Goal: Task Accomplishment & Management: Use online tool/utility

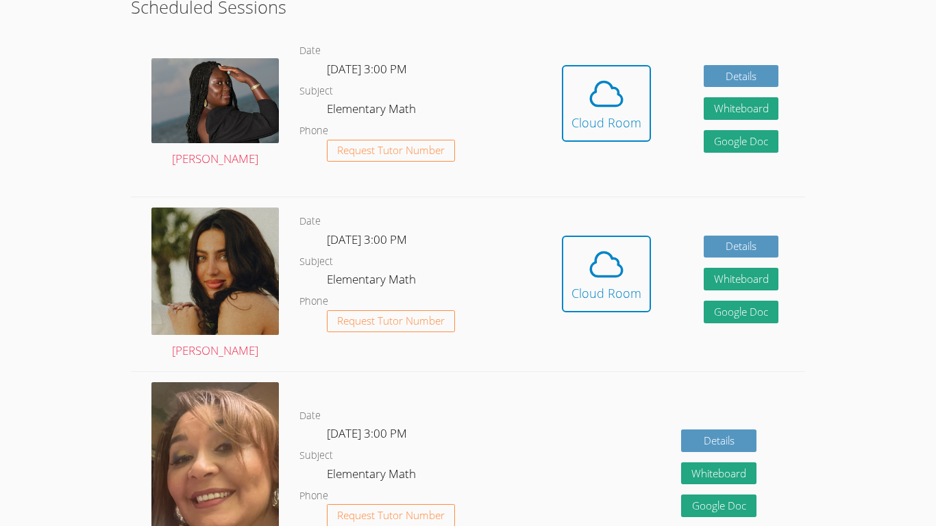
scroll to position [308, 0]
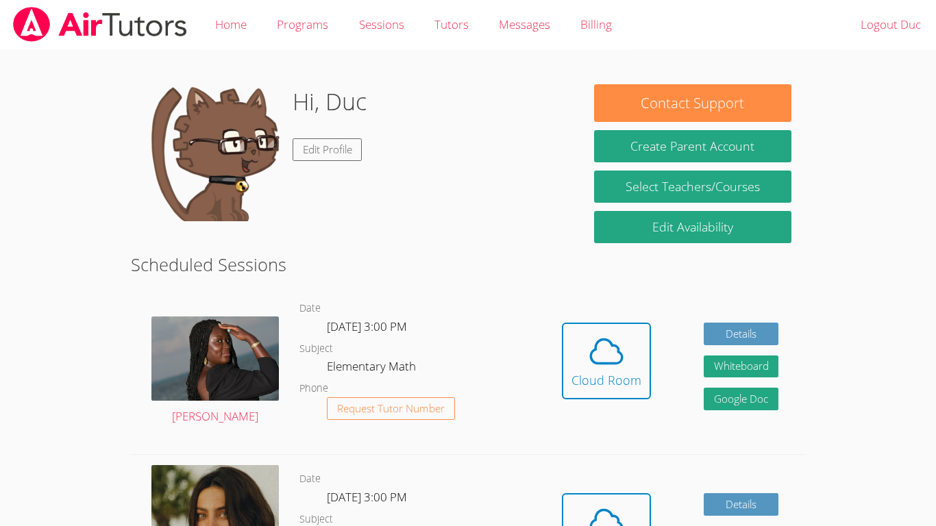
scroll to position [258, 0]
click at [616, 354] on icon at bounding box center [606, 351] width 38 height 38
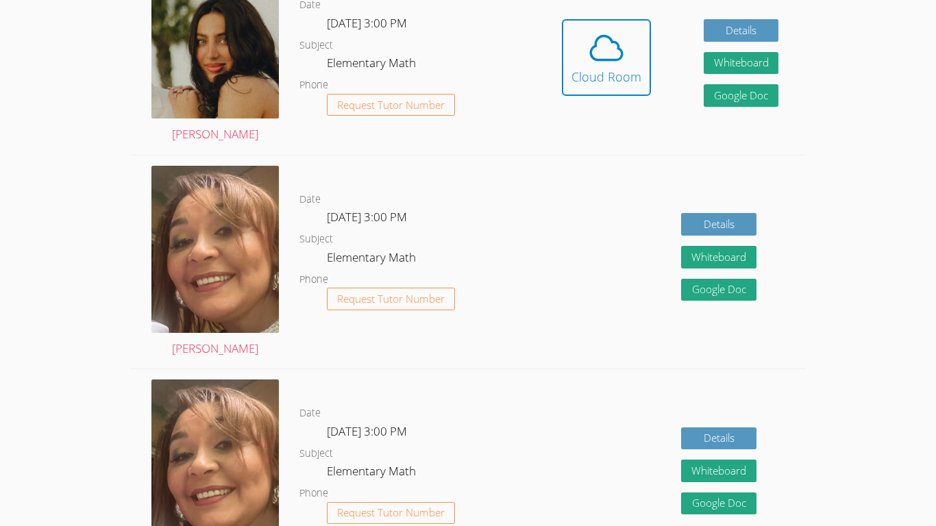
scroll to position [469, 0]
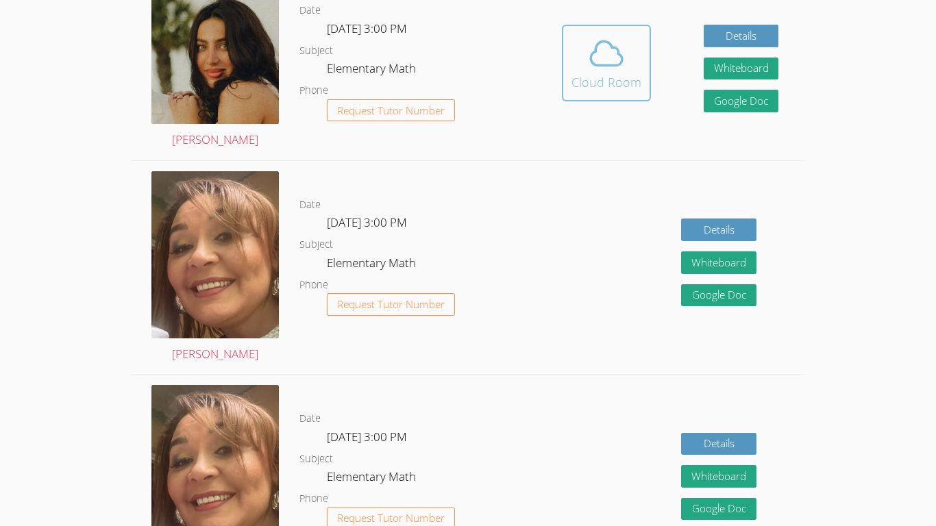
click at [632, 100] on button "Cloud Room" at bounding box center [606, 63] width 89 height 77
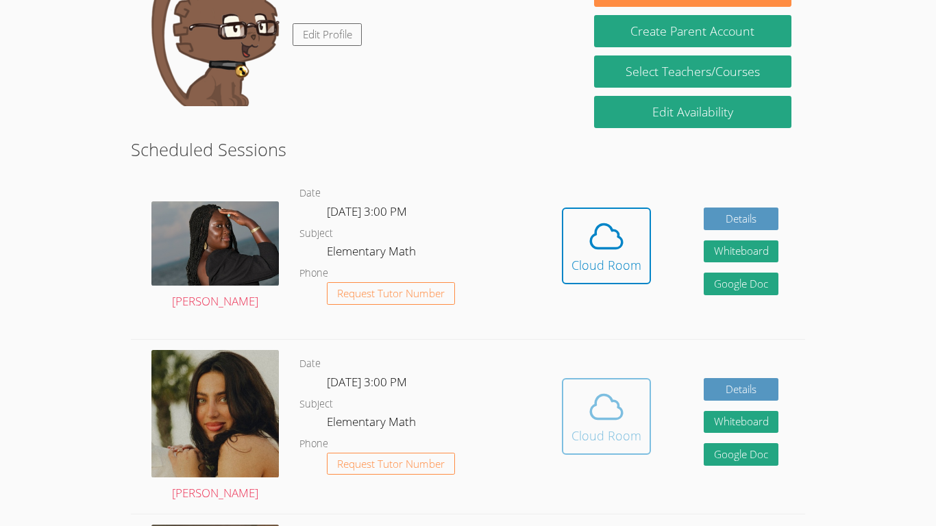
scroll to position [0, 0]
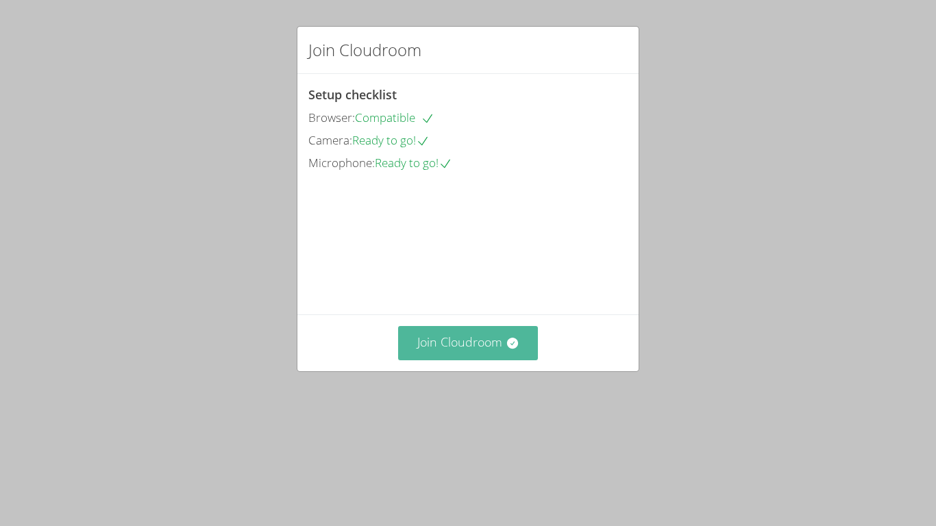
click at [479, 360] on button "Join Cloudroom" at bounding box center [468, 343] width 140 height 34
click at [473, 465] on div "Join Cloudroom Setup checklist Browser: Compatible Camera: Ready to go! Microph…" at bounding box center [468, 263] width 936 height 526
click at [471, 360] on button "Join Cloudroom" at bounding box center [468, 343] width 140 height 34
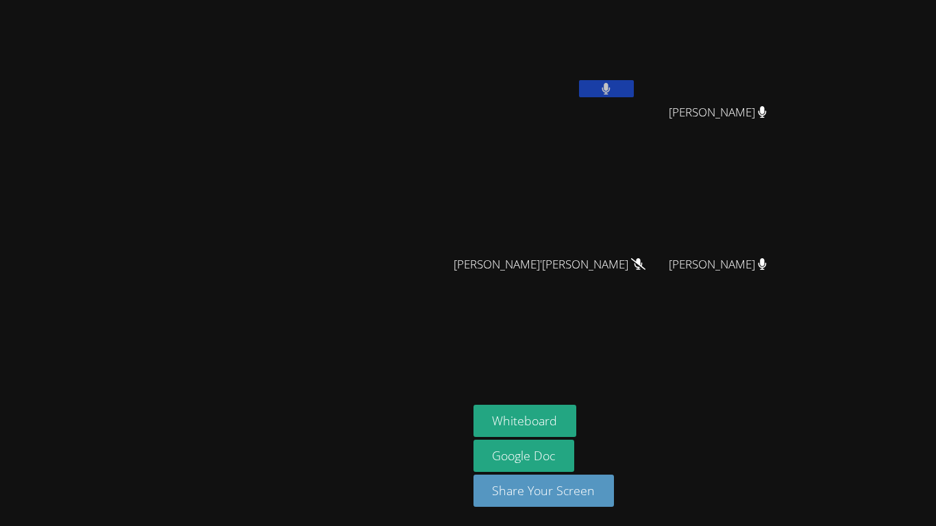
click at [634, 97] on button at bounding box center [606, 88] width 55 height 17
click at [634, 96] on button at bounding box center [606, 88] width 55 height 17
click at [610, 94] on icon at bounding box center [606, 89] width 8 height 12
click at [634, 94] on button at bounding box center [606, 88] width 55 height 17
click at [634, 92] on button at bounding box center [606, 88] width 55 height 17
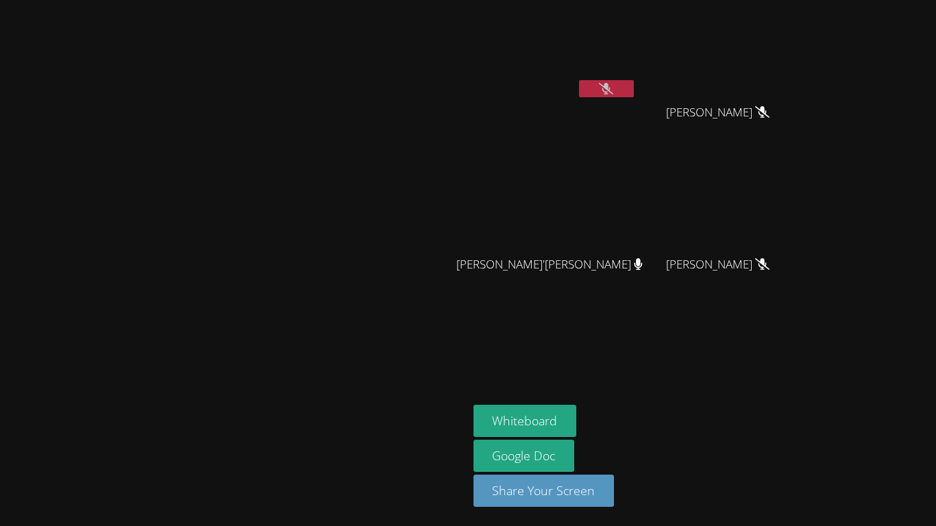
click at [613, 92] on icon at bounding box center [606, 89] width 14 height 12
click at [634, 88] on button at bounding box center [606, 88] width 55 height 17
click at [613, 88] on icon at bounding box center [606, 89] width 14 height 12
click at [634, 97] on button at bounding box center [606, 88] width 55 height 17
click at [579, 80] on button at bounding box center [606, 88] width 55 height 17
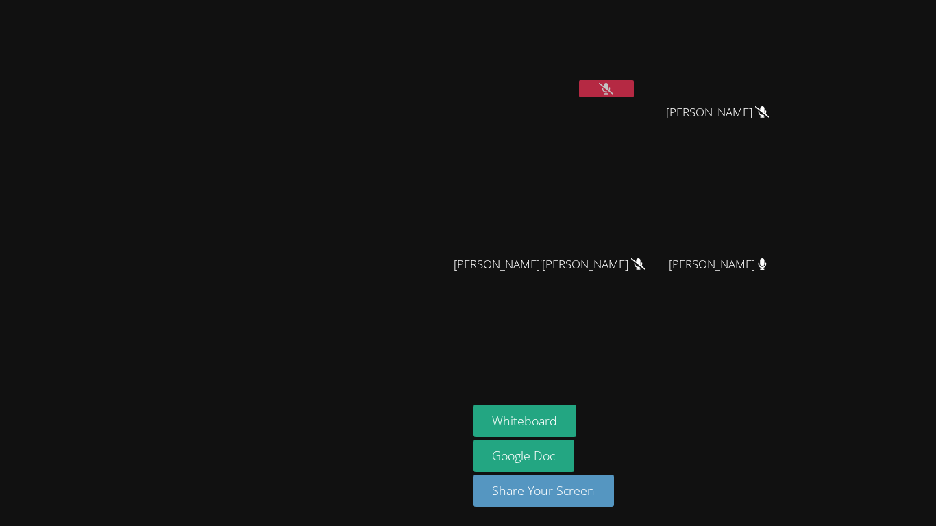
click at [579, 80] on button at bounding box center [606, 88] width 55 height 17
click at [634, 85] on button at bounding box center [606, 88] width 55 height 17
click at [613, 89] on icon at bounding box center [606, 89] width 14 height 12
click at [634, 90] on button at bounding box center [606, 88] width 55 height 17
click at [634, 95] on button at bounding box center [606, 88] width 55 height 17
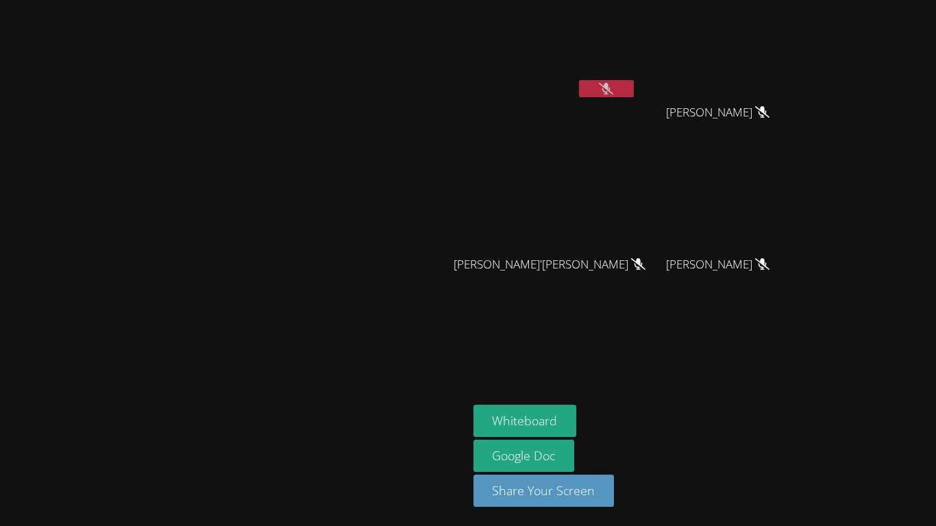
click at [636, 74] on video at bounding box center [554, 51] width 163 height 92
click at [634, 96] on button at bounding box center [606, 88] width 55 height 17
click at [634, 92] on button at bounding box center [606, 88] width 55 height 17
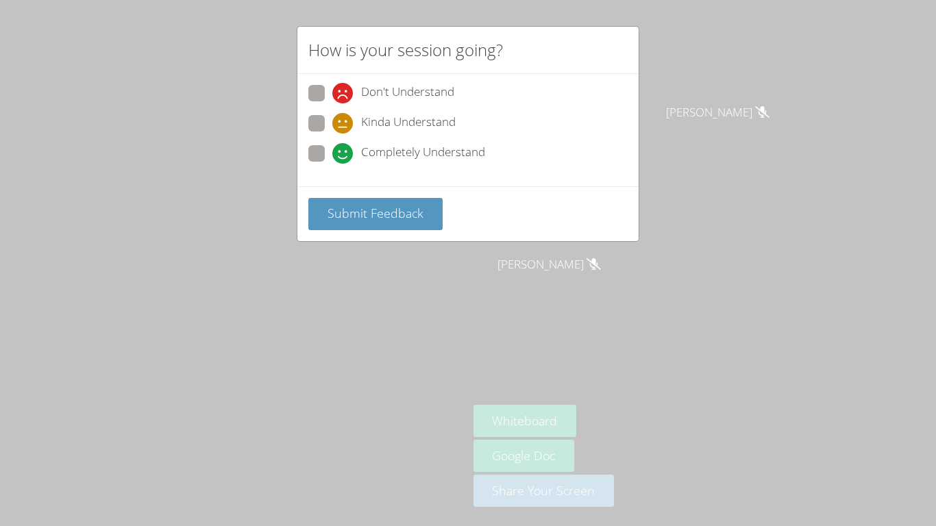
click at [332, 164] on span at bounding box center [332, 164] width 0 height 0
click at [332, 154] on input "Completely Understand" at bounding box center [338, 151] width 12 height 12
radio input "true"
click at [232, 219] on div "How is your session going? Don't Understand Kinda Understand Completely Underst…" at bounding box center [468, 263] width 936 height 526
click at [338, 212] on span "Submit Feedback" at bounding box center [375, 213] width 96 height 16
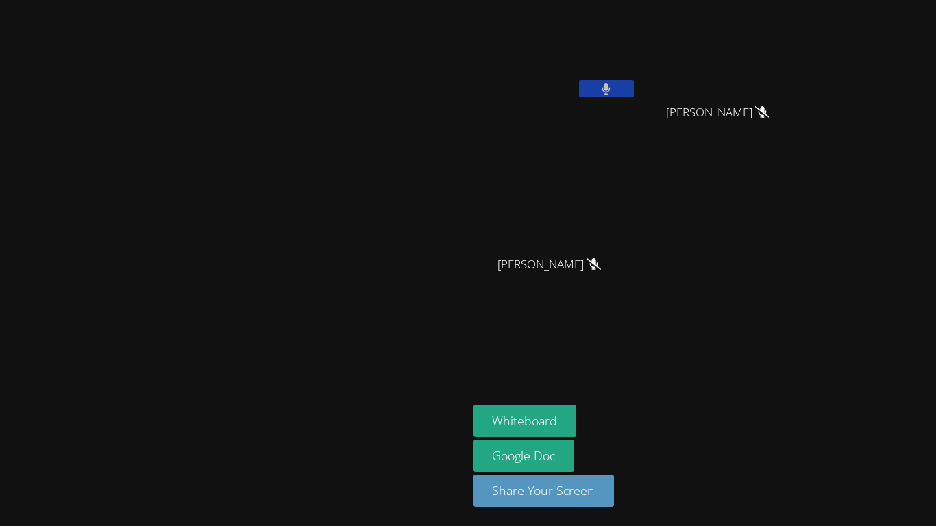
click at [314, 124] on video at bounding box center [233, 236] width 205 height 257
click at [634, 95] on button at bounding box center [606, 88] width 55 height 17
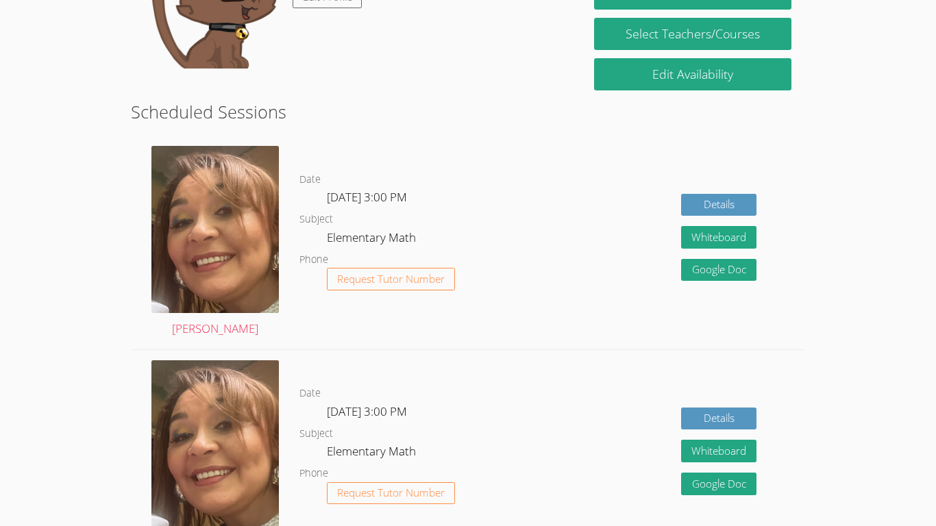
scroll to position [158, 0]
